Goal: Information Seeking & Learning: Learn about a topic

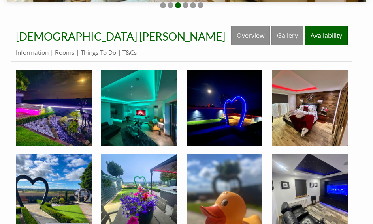
scroll to position [193, 0]
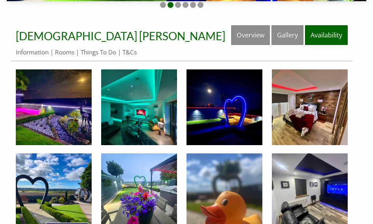
click at [316, 107] on img at bounding box center [310, 107] width 76 height 76
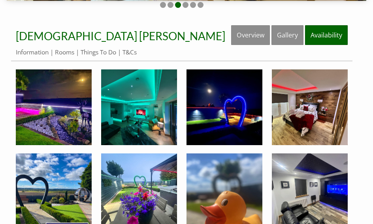
click at [71, 113] on img at bounding box center [54, 107] width 76 height 76
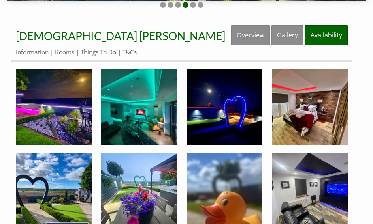
click at [302, 129] on img at bounding box center [310, 107] width 76 height 76
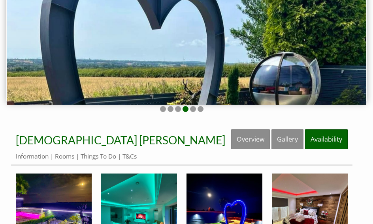
scroll to position [92, 0]
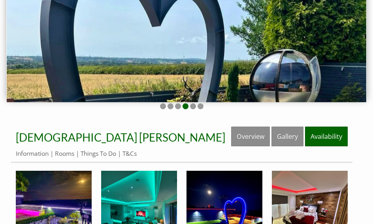
click at [38, 154] on link "Information" at bounding box center [32, 154] width 33 height 8
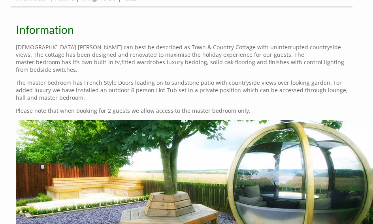
scroll to position [248, 0]
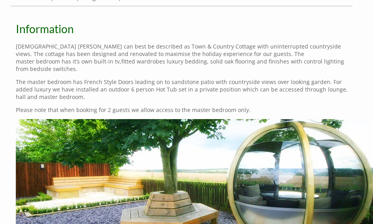
click at [4, 49] on div "Properties [DEMOGRAPHIC_DATA] [PERSON_NAME] Overview Gallery Availability Infor…" at bounding box center [186, 151] width 373 height 362
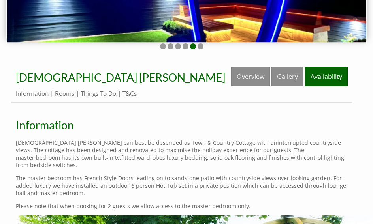
scroll to position [152, 0]
click at [68, 92] on link "Rooms" at bounding box center [64, 94] width 19 height 8
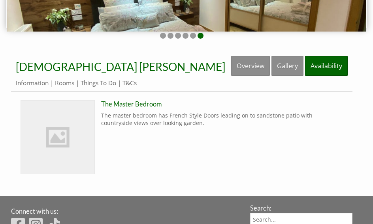
scroll to position [163, 0]
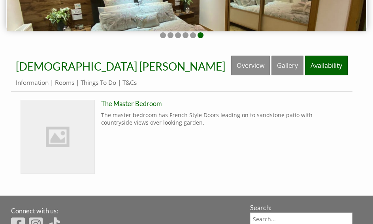
click at [77, 141] on img at bounding box center [57, 136] width 73 height 73
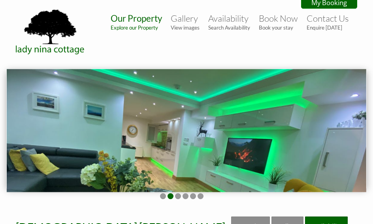
scroll to position [0, 0]
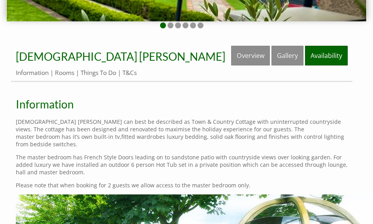
scroll to position [172, 0]
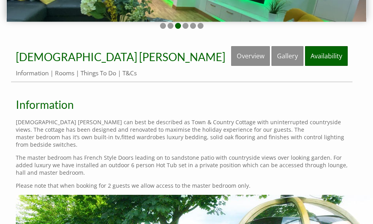
click at [268, 166] on p "The master bedroom has French Style Doors leading on to sandstone patio with co…" at bounding box center [182, 165] width 332 height 23
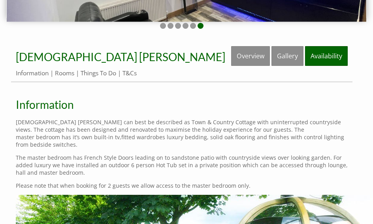
click at [283, 170] on p "The master bedroom has French Style Doors leading on to sandstone patio with co…" at bounding box center [182, 165] width 332 height 23
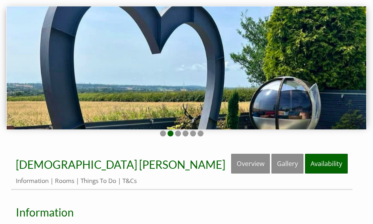
scroll to position [65, 0]
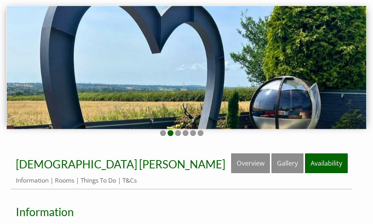
click at [69, 180] on link "Rooms" at bounding box center [64, 180] width 19 height 8
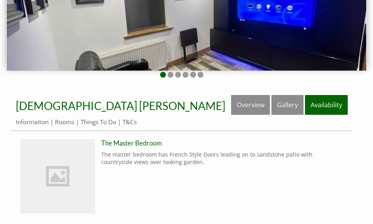
scroll to position [122, 0]
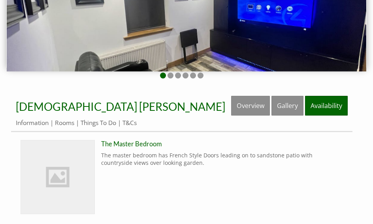
click at [106, 124] on link "Things To Do" at bounding box center [99, 123] width 36 height 8
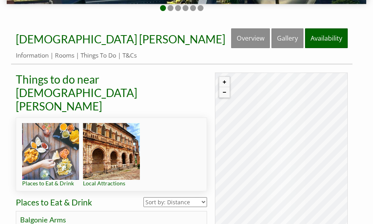
scroll to position [190, 0]
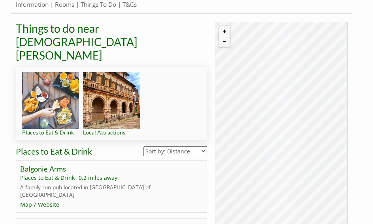
click at [188, 146] on select "Sort by: Distance Sort by: Alphabetical" at bounding box center [175, 151] width 64 height 10
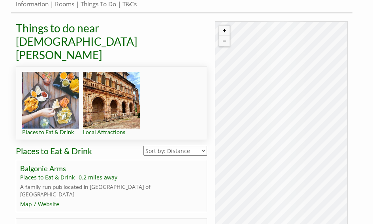
click at [186, 146] on select "Sort by: Distance Sort by: Alphabetical" at bounding box center [175, 151] width 64 height 10
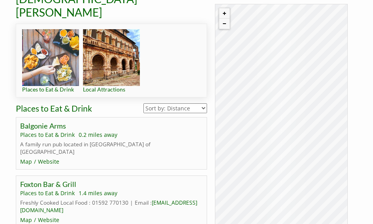
scroll to position [285, 0]
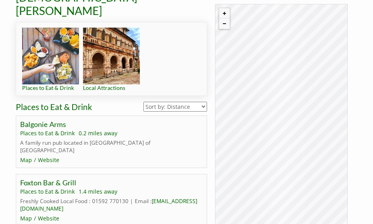
click at [112, 139] on p "A family run pub located in [GEOGRAPHIC_DATA] of [GEOGRAPHIC_DATA]" at bounding box center [111, 146] width 182 height 15
click at [75, 129] on ul "Places to Eat & Drink 0.2 miles away" at bounding box center [111, 133] width 182 height 8
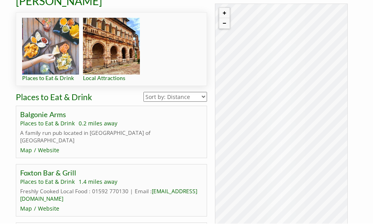
scroll to position [295, 0]
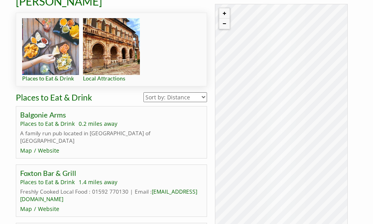
click at [51, 111] on link "Balgonie Arms" at bounding box center [43, 115] width 46 height 9
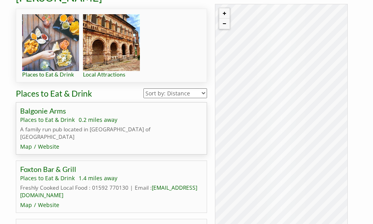
scroll to position [299, 0]
click at [52, 143] on link "Website" at bounding box center [48, 147] width 21 height 8
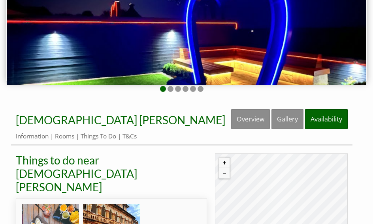
scroll to position [109, 0]
click at [114, 139] on link "Things To Do" at bounding box center [99, 136] width 36 height 8
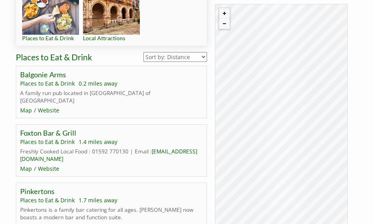
scroll to position [335, 0]
click at [49, 165] on link "Website" at bounding box center [48, 169] width 21 height 8
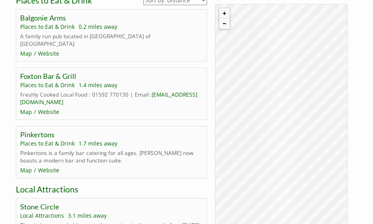
scroll to position [396, 0]
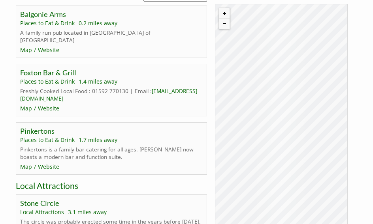
click at [52, 163] on link "Website" at bounding box center [48, 167] width 21 height 8
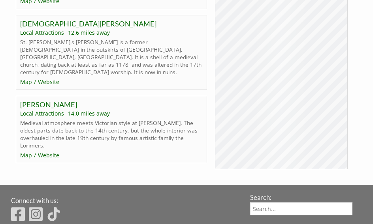
scroll to position [869, 0]
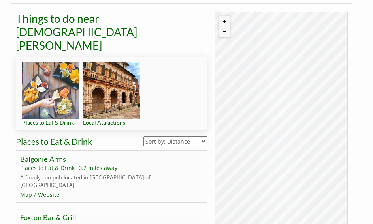
click at [66, 80] on img at bounding box center [50, 90] width 57 height 57
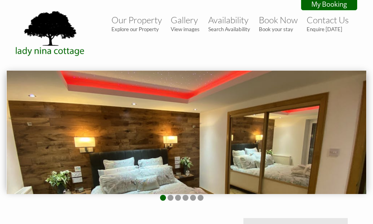
scroll to position [218, 0]
